Goal: Transaction & Acquisition: Download file/media

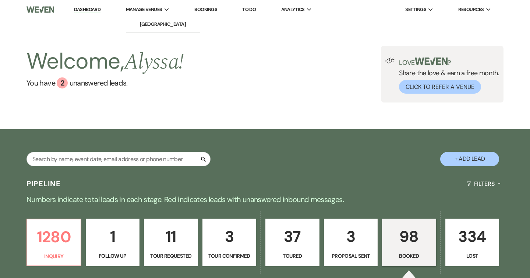
click at [160, 13] on span "Manage Venues" at bounding box center [144, 9] width 36 height 7
click at [160, 21] on li "[GEOGRAPHIC_DATA]" at bounding box center [163, 24] width 66 height 7
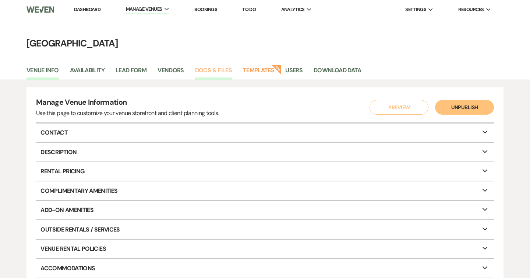
click at [221, 71] on link "Docs & Files" at bounding box center [213, 73] width 37 height 14
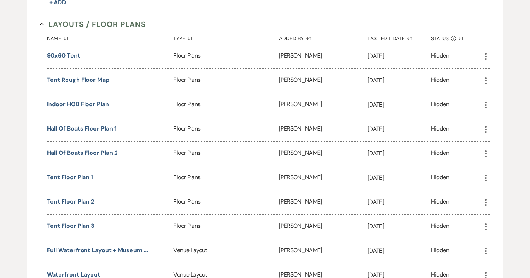
scroll to position [241, 0]
click at [488, 177] on icon "More" at bounding box center [486, 177] width 9 height 9
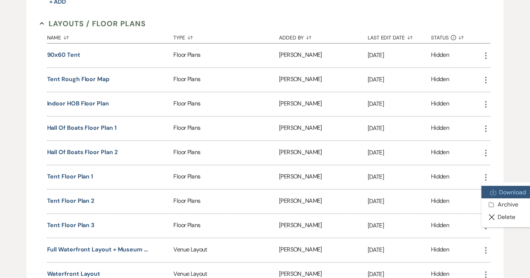
click at [496, 193] on link "Download Download" at bounding box center [507, 192] width 50 height 13
click at [473, 199] on div "Hidden" at bounding box center [456, 201] width 51 height 24
click at [486, 199] on use "button" at bounding box center [485, 201] width 1 height 7
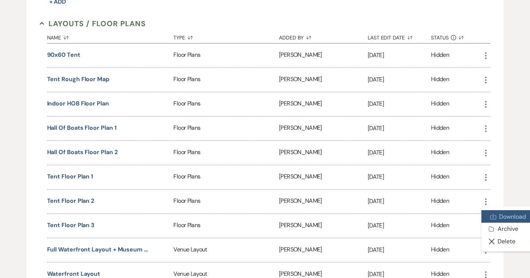
click at [495, 216] on use at bounding box center [494, 217] width 6 height 6
click at [475, 227] on div "Hidden" at bounding box center [456, 226] width 51 height 24
click at [485, 224] on icon "More" at bounding box center [486, 225] width 9 height 9
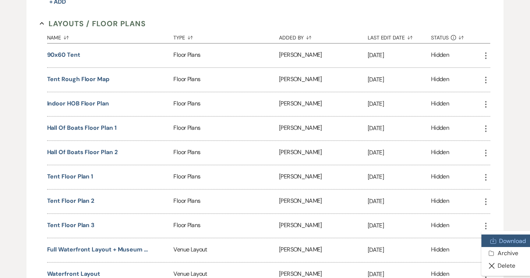
click at [493, 234] on link "Download Download" at bounding box center [507, 240] width 50 height 13
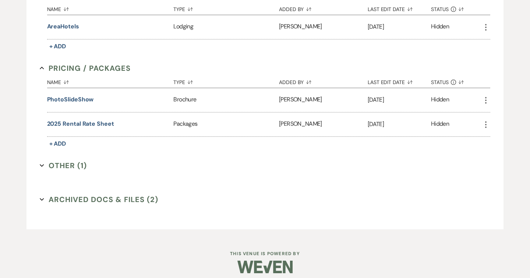
scroll to position [708, 0]
